Goal: Complete application form

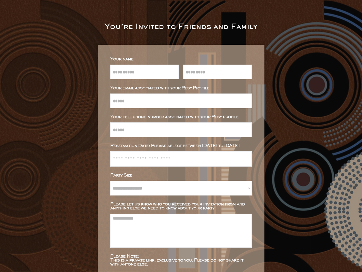
click at [181, 136] on input "input" at bounding box center [181, 129] width 142 height 15
click at [179, 136] on input "input" at bounding box center [181, 129] width 142 height 15
click at [179, 27] on div "You’re Invited to Friends and Family" at bounding box center [181, 27] width 153 height 7
click at [179, 158] on input "text" at bounding box center [181, 158] width 136 height 15
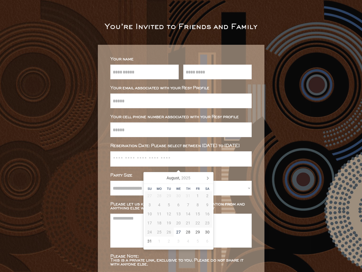
click at [179, 158] on input "text" at bounding box center [181, 158] width 136 height 15
click at [179, 165] on input "text" at bounding box center [181, 158] width 136 height 15
click at [179, 101] on input "email" at bounding box center [181, 100] width 142 height 15
